Goal: Navigation & Orientation: Find specific page/section

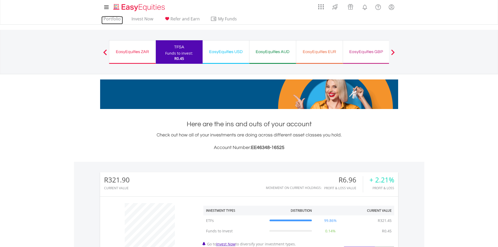
click at [108, 19] on link "Portfolio" at bounding box center [111, 20] width 21 height 8
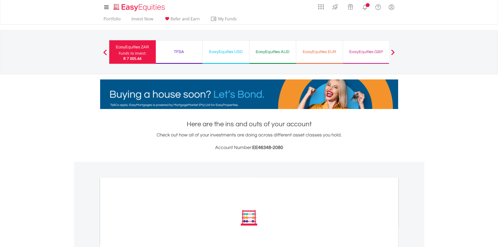
click at [305, 124] on h1 "Here are the ins and outs of your account" at bounding box center [249, 123] width 298 height 9
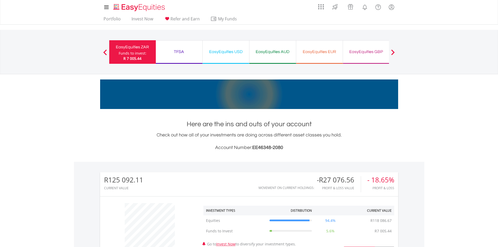
scroll to position [50, 99]
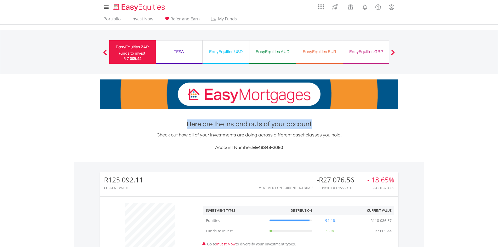
drag, startPoint x: 311, startPoint y: 124, endPoint x: 187, endPoint y: 123, distance: 124.1
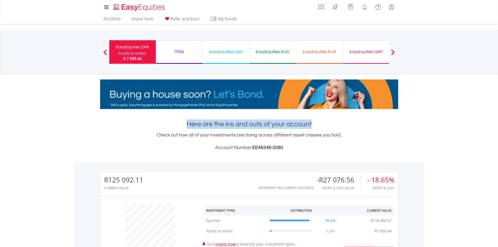
click at [187, 123] on h1 "Here are the ins and outs of your account" at bounding box center [249, 123] width 298 height 9
click at [209, 123] on h1 "Here are the ins and outs of your account" at bounding box center [249, 123] width 298 height 9
